Goal: Browse casually

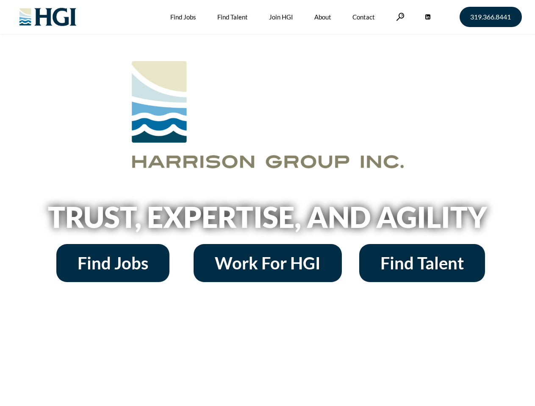
click at [267, 203] on h2 "Trust, Expertise, and Agility" at bounding box center [267, 217] width 483 height 29
click at [399, 17] on link at bounding box center [400, 17] width 8 height 8
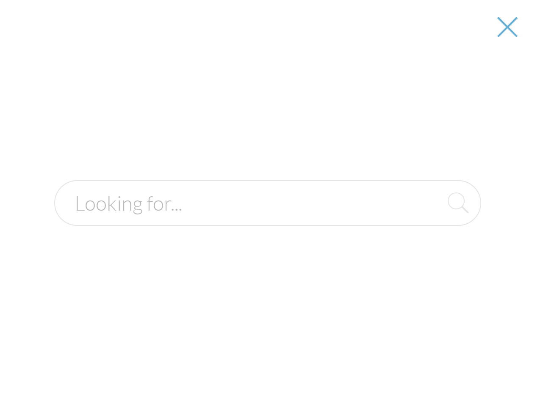
click at [267, 220] on div at bounding box center [267, 203] width 533 height 406
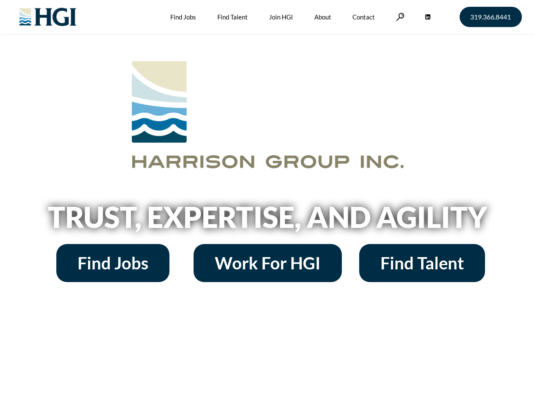
click at [267, 203] on h2 "Trust, Expertise, and Agility" at bounding box center [267, 217] width 483 height 29
click at [399, 17] on link at bounding box center [400, 17] width 8 height 8
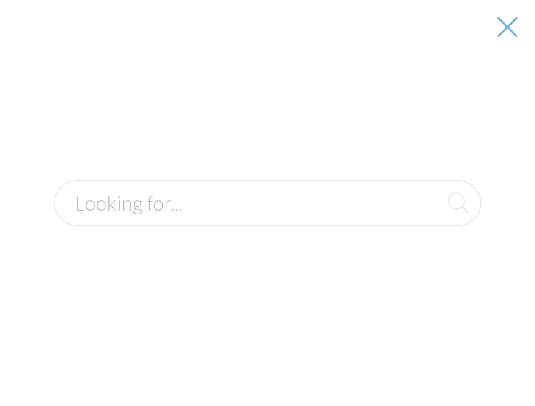
click at [267, 220] on h2 "Trust, Expertise, and Agility" at bounding box center [267, 217] width 483 height 29
